Goal: Task Accomplishment & Management: Manage account settings

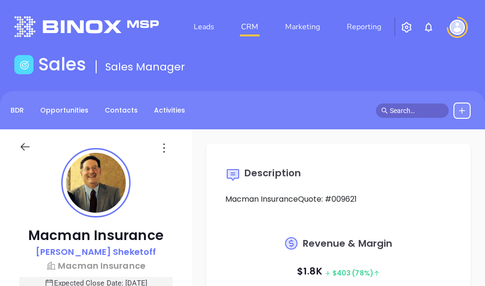
type input "[DATE]"
type input "[PERSON_NAME]"
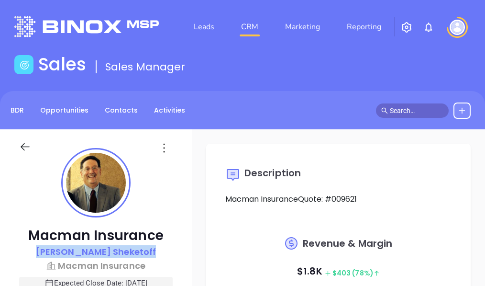
copy p "[PERSON_NAME]"
click at [124, 254] on div "[PERSON_NAME]" at bounding box center [96, 252] width 154 height 14
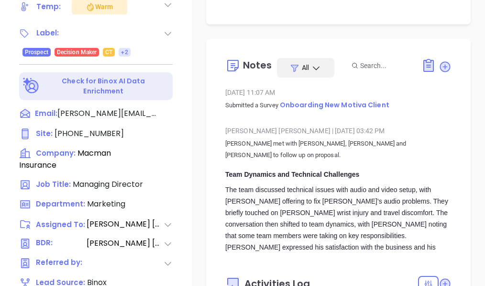
scroll to position [383, 0]
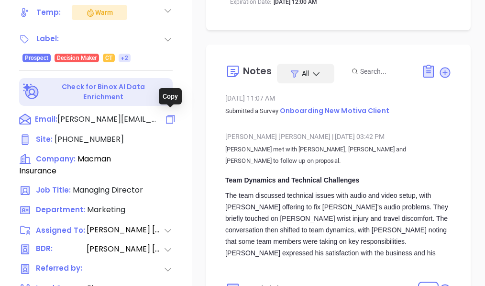
click at [169, 116] on icon at bounding box center [170, 118] width 11 height 11
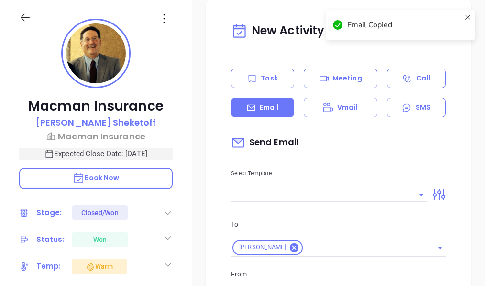
type input "[PERSON_NAME]"
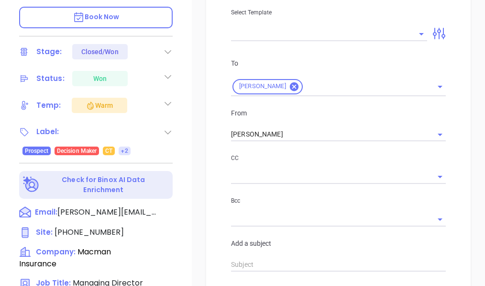
scroll to position [368, 0]
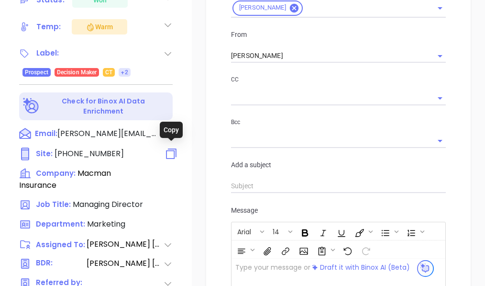
drag, startPoint x: 118, startPoint y: 148, endPoint x: 173, endPoint y: 151, distance: 55.1
click at [173, 151] on div "Site : [PHONE_NUMBER]" at bounding box center [96, 154] width 154 height 12
click at [173, 151] on icon at bounding box center [172, 154] width 14 height 14
click at [171, 128] on icon at bounding box center [170, 133] width 11 height 11
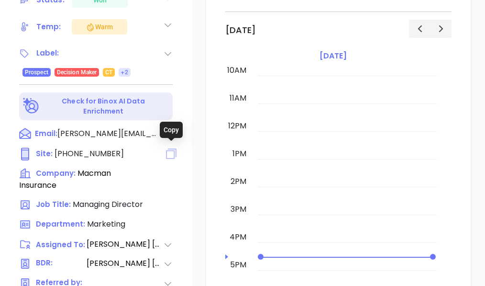
click at [171, 148] on icon at bounding box center [171, 153] width 11 height 11
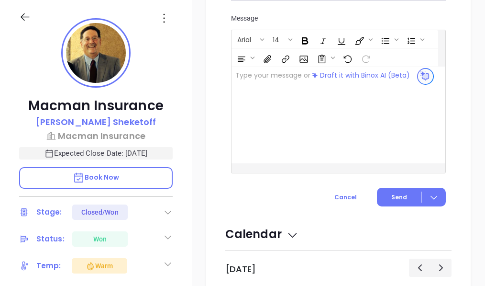
scroll to position [129, 0]
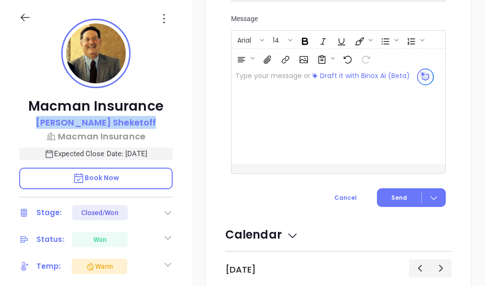
copy p "[PERSON_NAME]"
drag, startPoint x: 145, startPoint y: 120, endPoint x: 62, endPoint y: 118, distance: 83.3
click at [62, 118] on div "[PERSON_NAME]" at bounding box center [96, 123] width 154 height 14
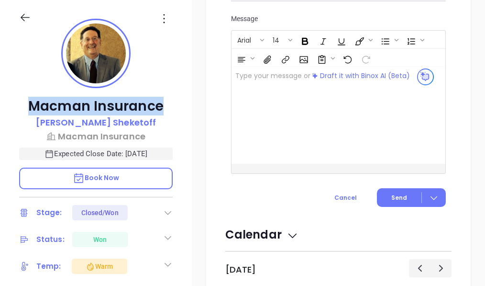
copy p "Macman Insurance"
drag, startPoint x: 157, startPoint y: 106, endPoint x: 28, endPoint y: 97, distance: 129.5
click at [28, 98] on p "Macman Insurance" at bounding box center [96, 106] width 154 height 17
copy p "Macman Insurance"
